Goal: Answer question/provide support: Answer question/provide support

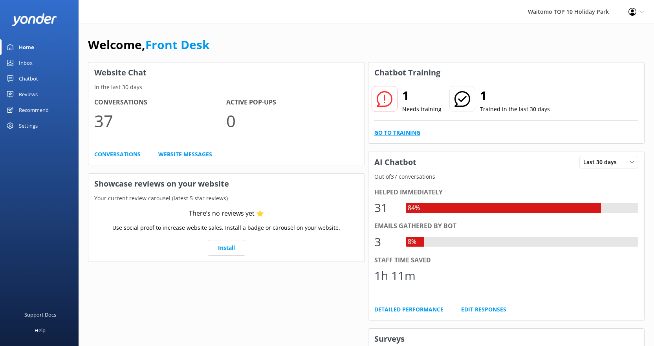
click at [397, 130] on link "Go to Training" at bounding box center [398, 133] width 46 height 9
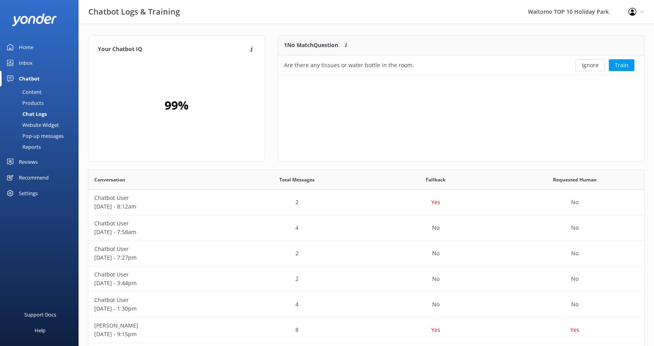
scroll to position [34, 360]
click at [590, 69] on button "Ignore" at bounding box center [590, 65] width 29 height 12
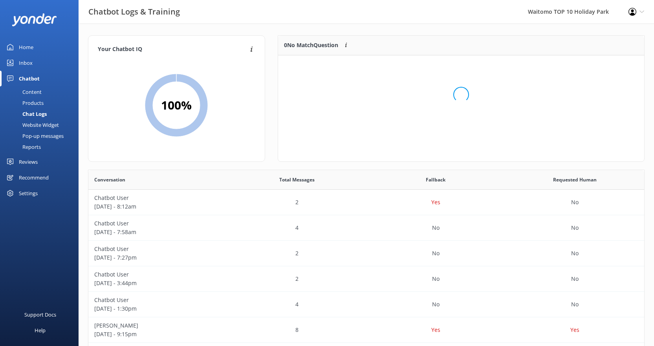
scroll to position [92, 360]
click at [22, 63] on div "Inbox" at bounding box center [26, 63] width 14 height 16
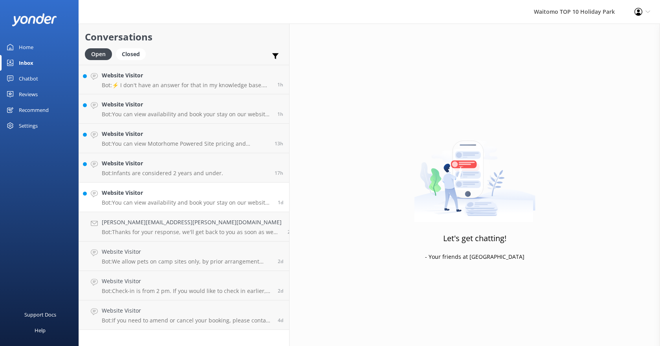
click at [151, 193] on h4 "Website Visitor" at bounding box center [187, 193] width 170 height 9
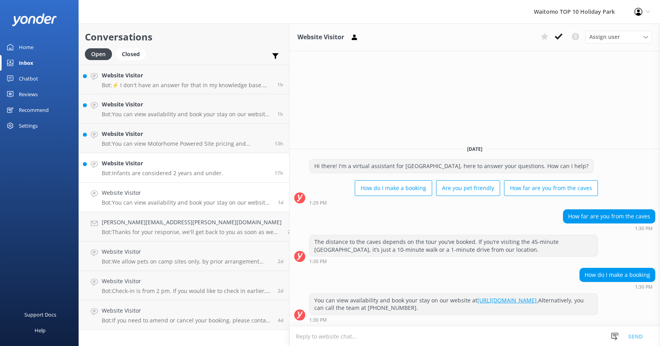
click at [156, 175] on p "Bot: Infants are considered 2 years and under." at bounding box center [162, 173] width 121 height 7
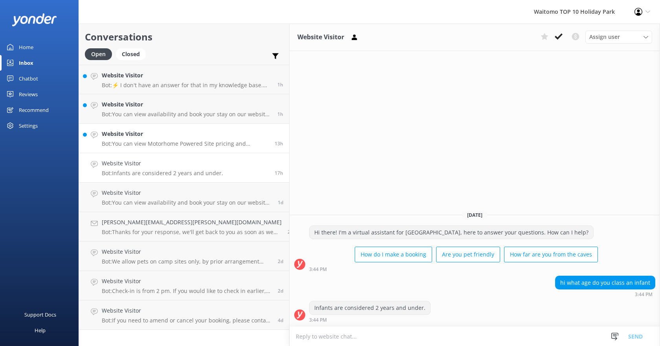
click at [160, 151] on link "Website Visitor Bot: You can view Motorhome Powered Site pricing and availabili…" at bounding box center [184, 138] width 210 height 29
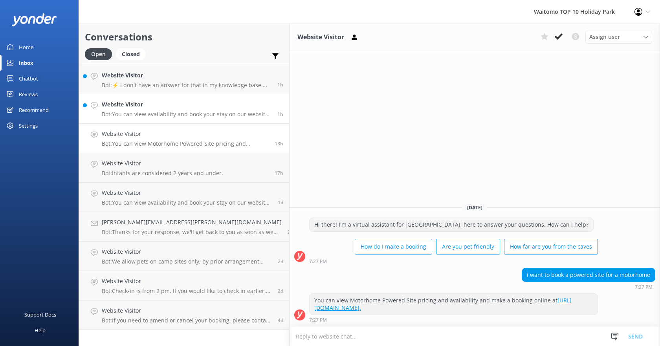
click at [152, 107] on h4 "Website Visitor" at bounding box center [187, 104] width 170 height 9
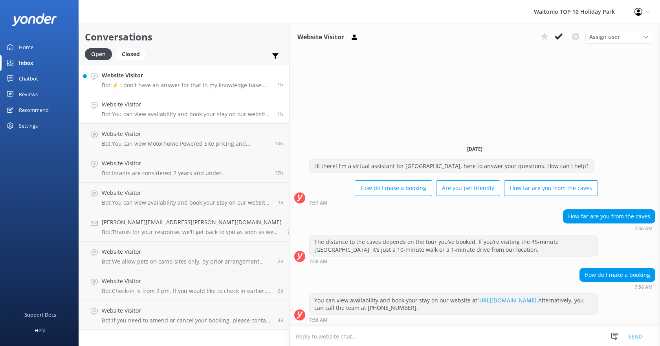
click at [156, 76] on h4 "Website Visitor" at bounding box center [187, 75] width 170 height 9
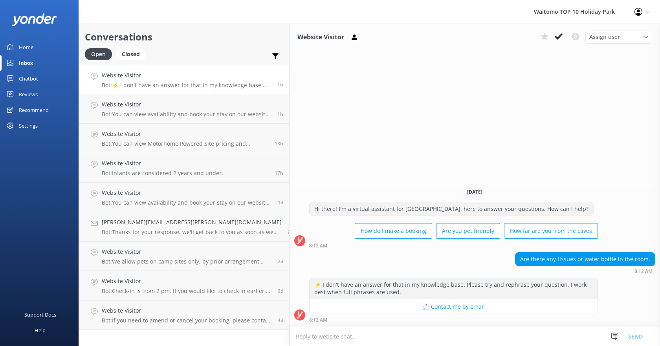
click at [32, 44] on div "Home" at bounding box center [26, 47] width 15 height 16
